Goal: Find contact information: Find contact information

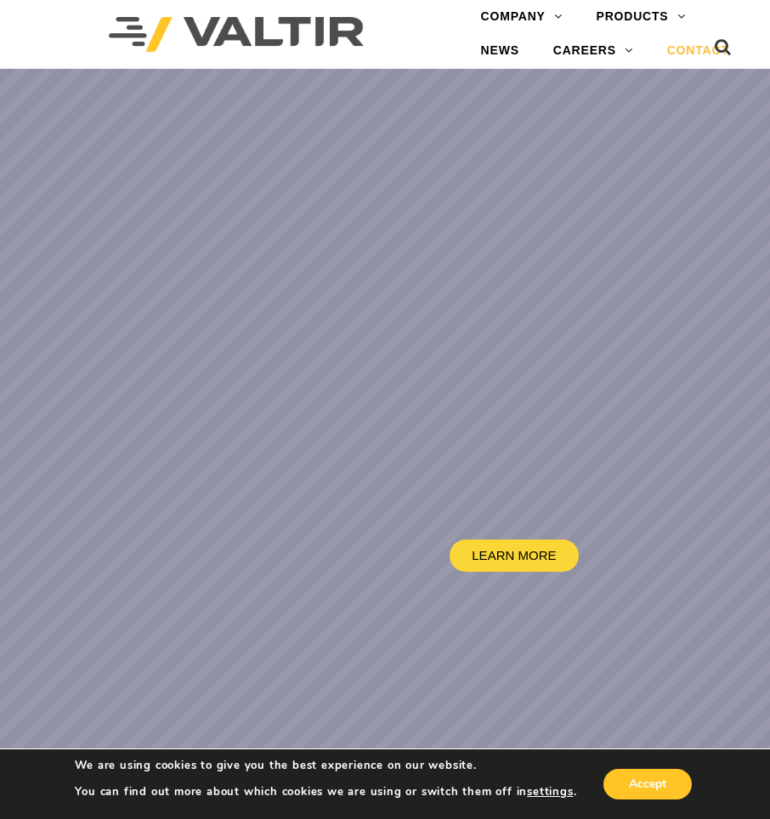
click at [688, 43] on link "CONTACT" at bounding box center [698, 51] width 96 height 34
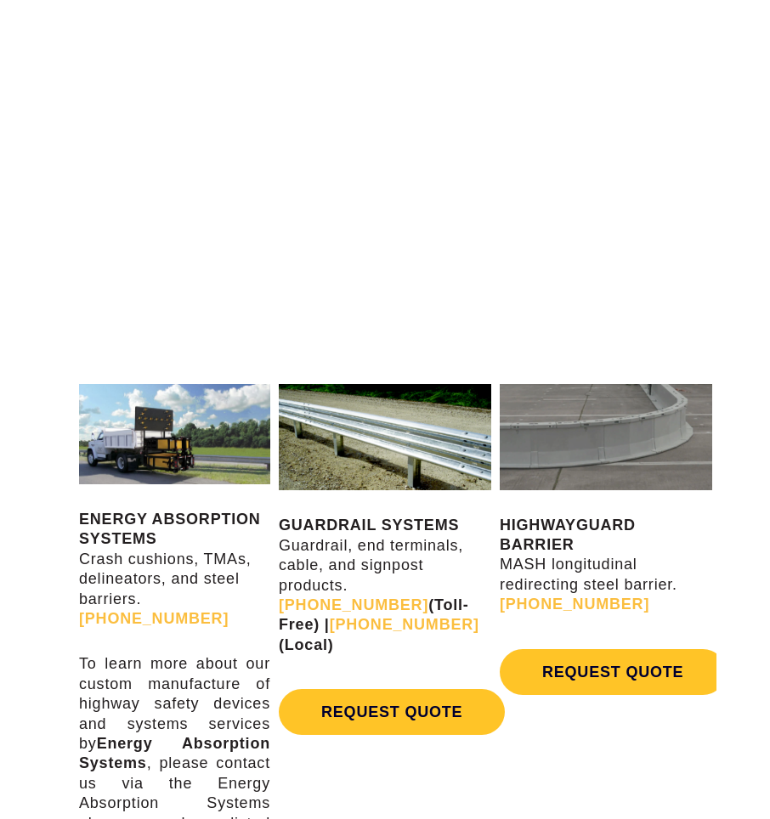
scroll to position [567, 0]
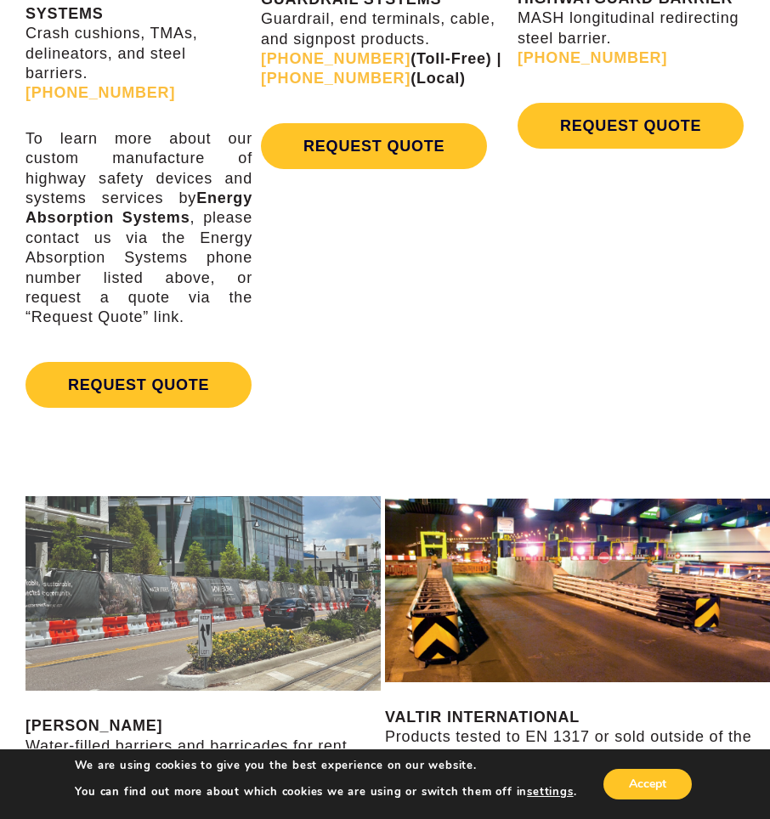
scroll to position [1360, 0]
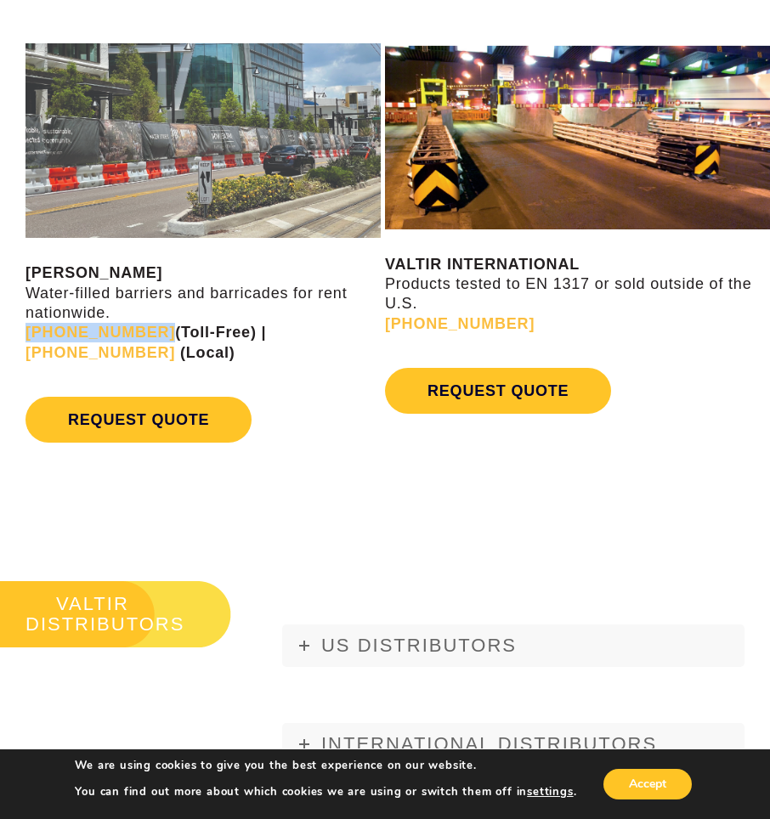
drag, startPoint x: 14, startPoint y: 326, endPoint x: 141, endPoint y: 331, distance: 126.7
click at [141, 331] on div "VALTIR RENTALS Water-filled barriers and barricades for rent nationwide. [PHONE…" at bounding box center [192, 252] width 385 height 449
copy link "[PHONE_NUMBER]"
drag, startPoint x: 352, startPoint y: 334, endPoint x: 241, endPoint y: 337, distance: 110.5
click at [241, 337] on p "VALTIR RENTALS Water-filled barriers and barricades for rent nationwide. [PHONE…" at bounding box center [202, 312] width 355 height 99
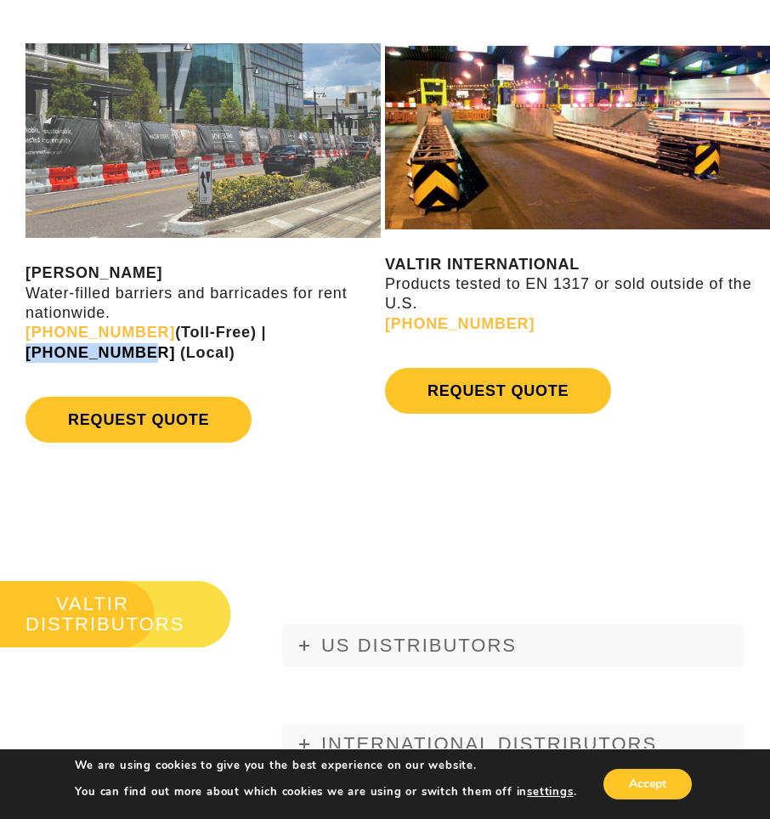
copy strong "[PHONE_NUMBER]"
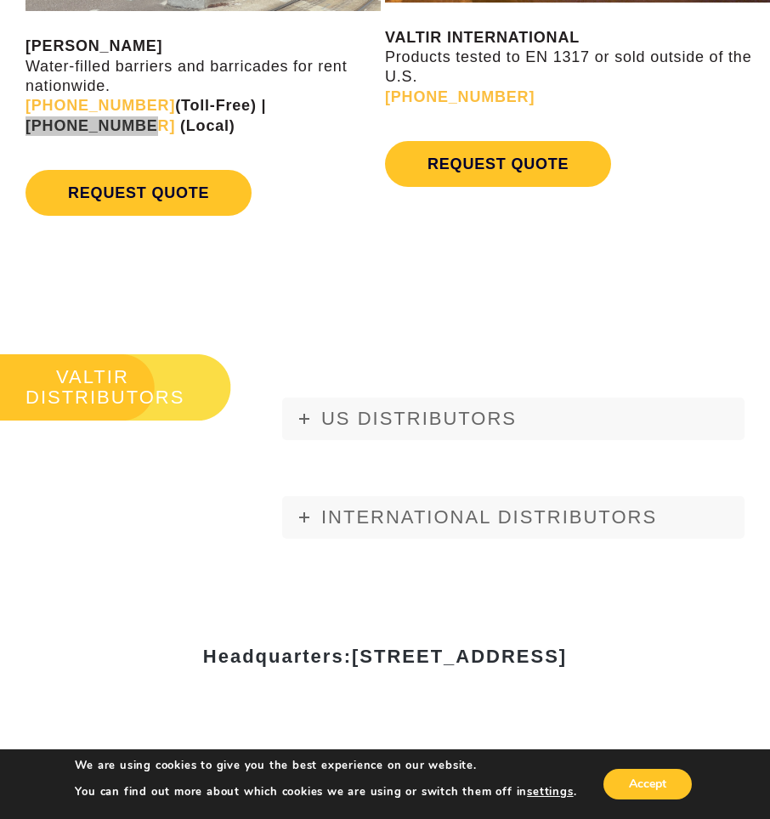
scroll to position [1700, 0]
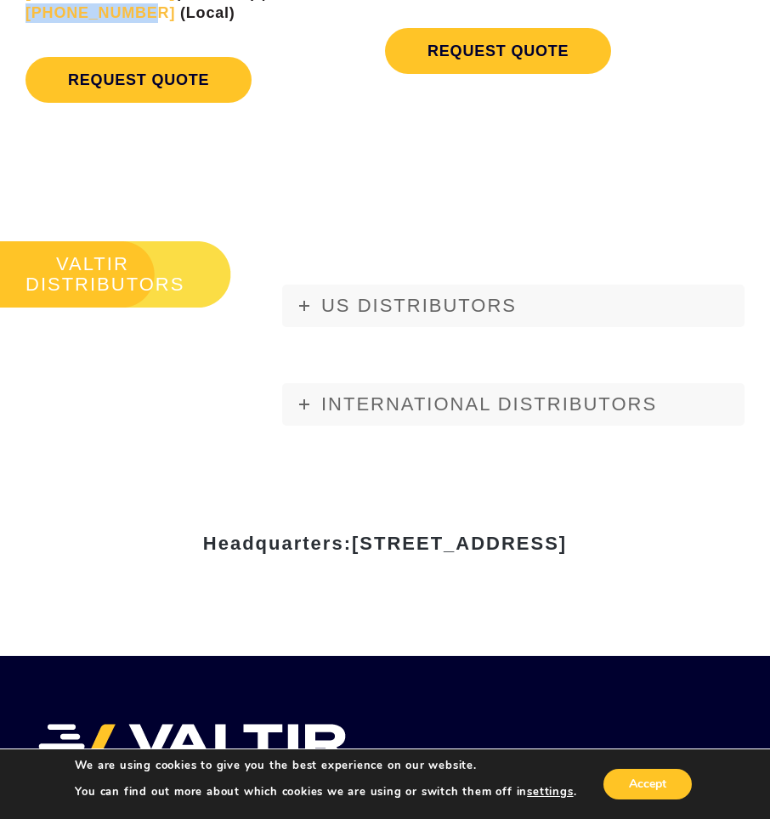
drag, startPoint x: 225, startPoint y: 546, endPoint x: 548, endPoint y: 550, distance: 323.0
click at [548, 550] on span "[STREET_ADDRESS]" at bounding box center [459, 543] width 215 height 21
copy span "[STREET_ADDRESS]"
click at [567, 550] on span "[STREET_ADDRESS]" at bounding box center [459, 543] width 215 height 21
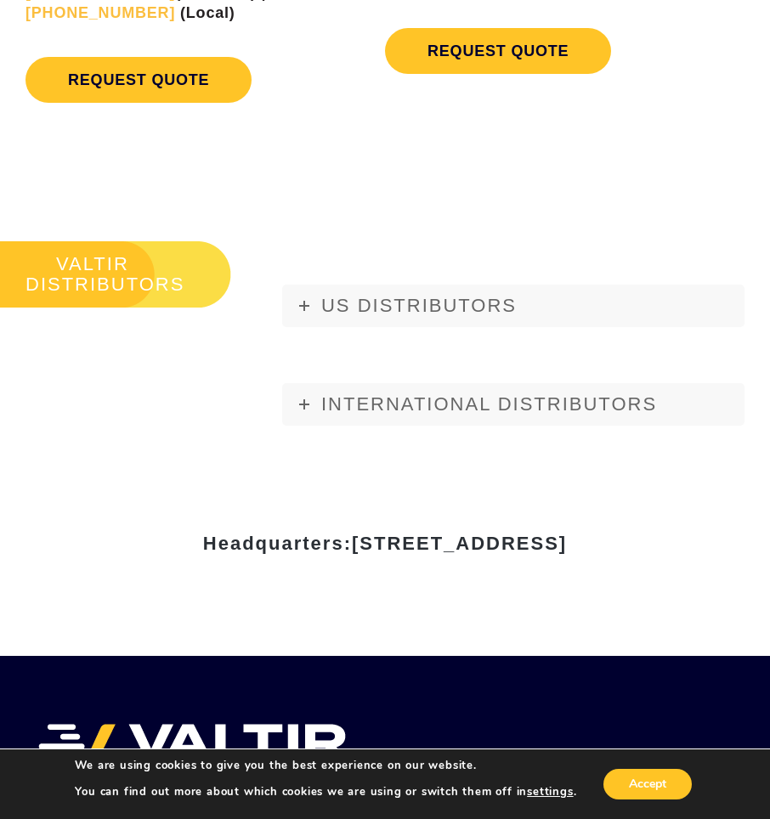
copy span "[PERSON_NAME]"
click at [385, 554] on span "[STREET_ADDRESS]" at bounding box center [459, 543] width 215 height 21
click at [386, 554] on span "[STREET_ADDRESS]" at bounding box center [459, 543] width 215 height 21
copy span "75001"
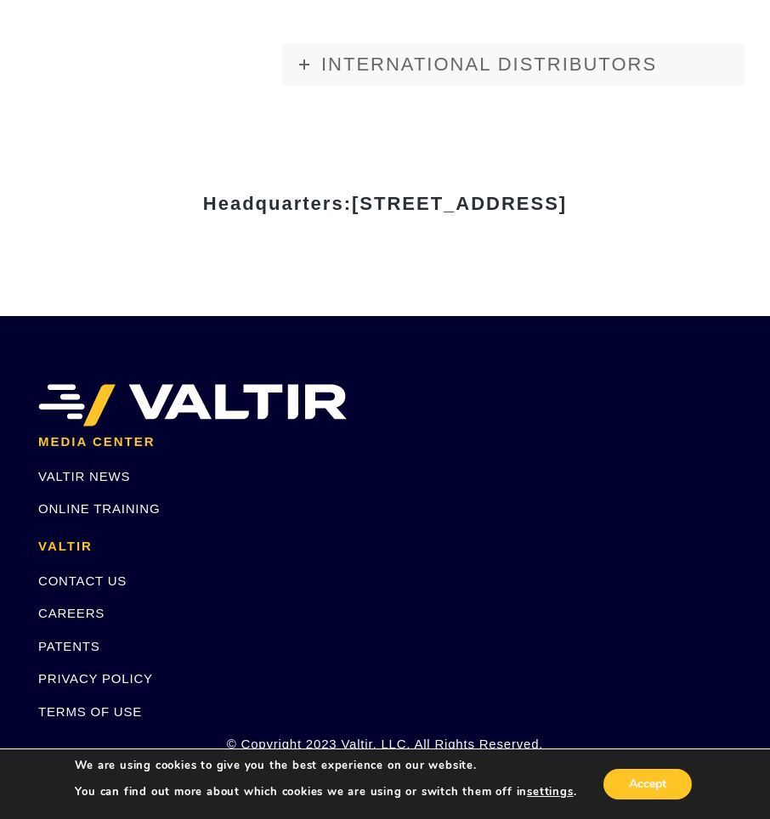
scroll to position [2380, 0]
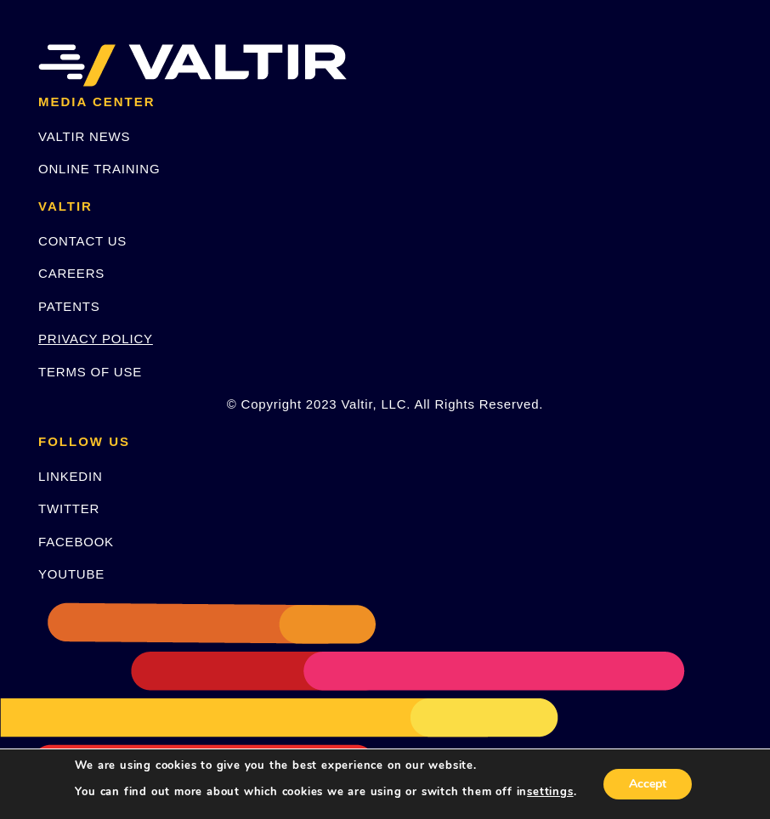
click at [83, 346] on link "PRIVACY POLICY" at bounding box center [95, 338] width 115 height 14
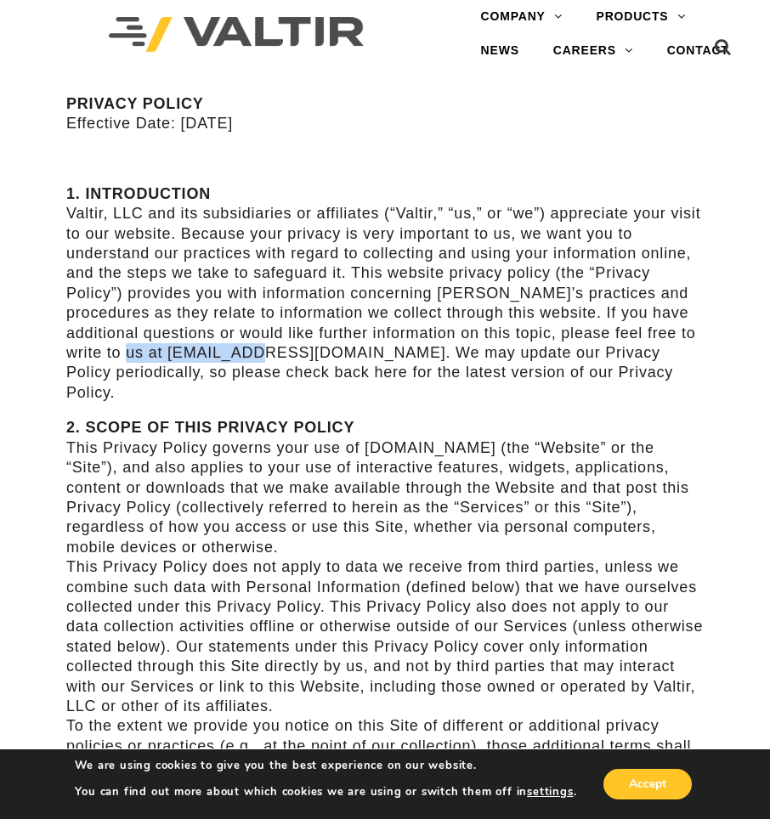
drag, startPoint x: 84, startPoint y: 354, endPoint x: 215, endPoint y: 354, distance: 130.9
click at [215, 354] on p "1. INTRODUCTION Valtir, LLC and its subsidiaries or affiliates (“Valtir,” “us,”…" at bounding box center [384, 293] width 637 height 218
copy p "media@valtir.com"
